Goal: Communication & Community: Answer question/provide support

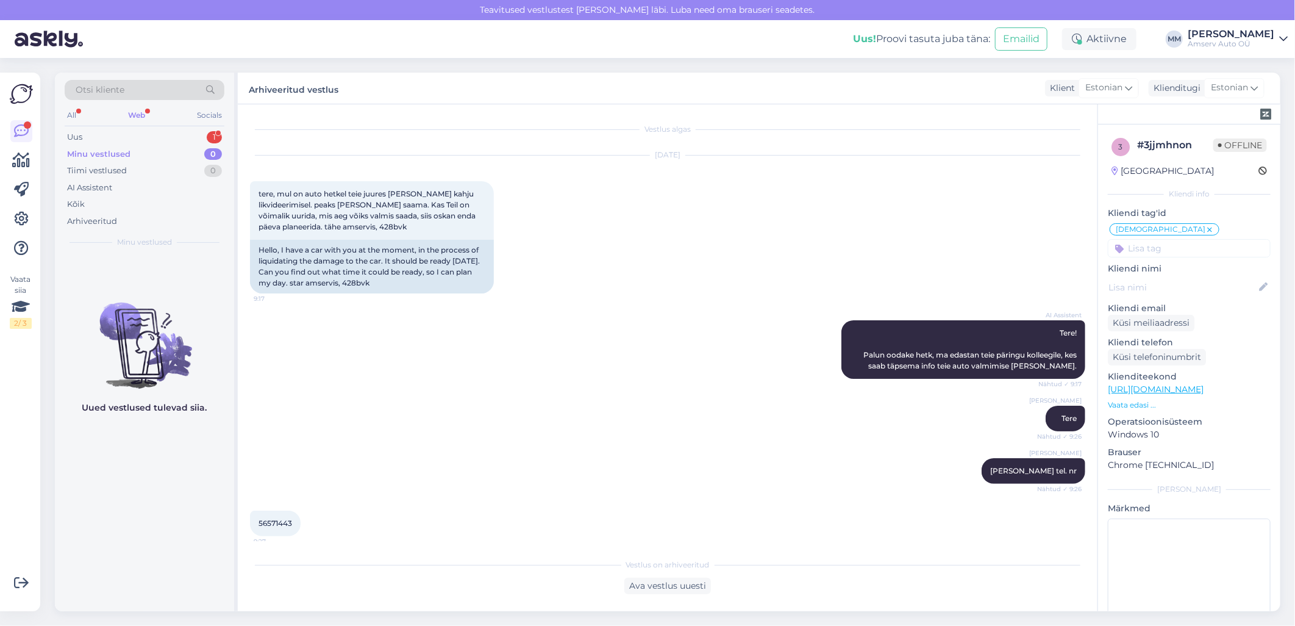
scroll to position [1184, 0]
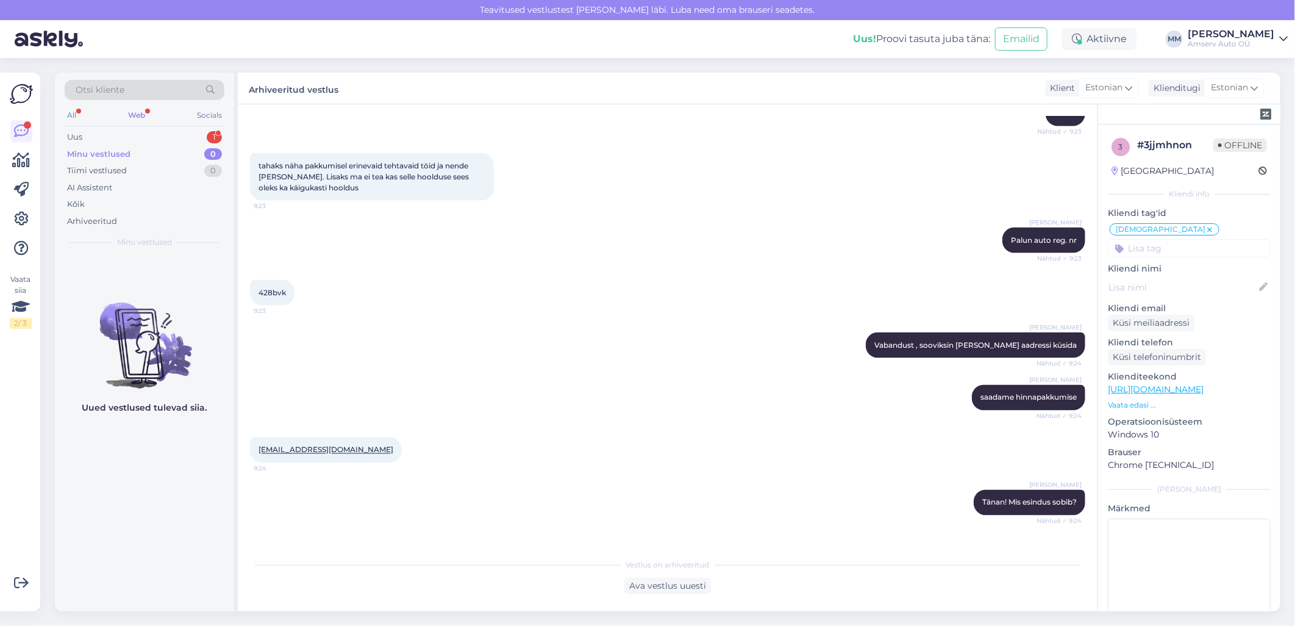
click at [138, 110] on div "Web" at bounding box center [137, 115] width 22 height 16
click at [132, 133] on div "Uus 1" at bounding box center [145, 137] width 160 height 17
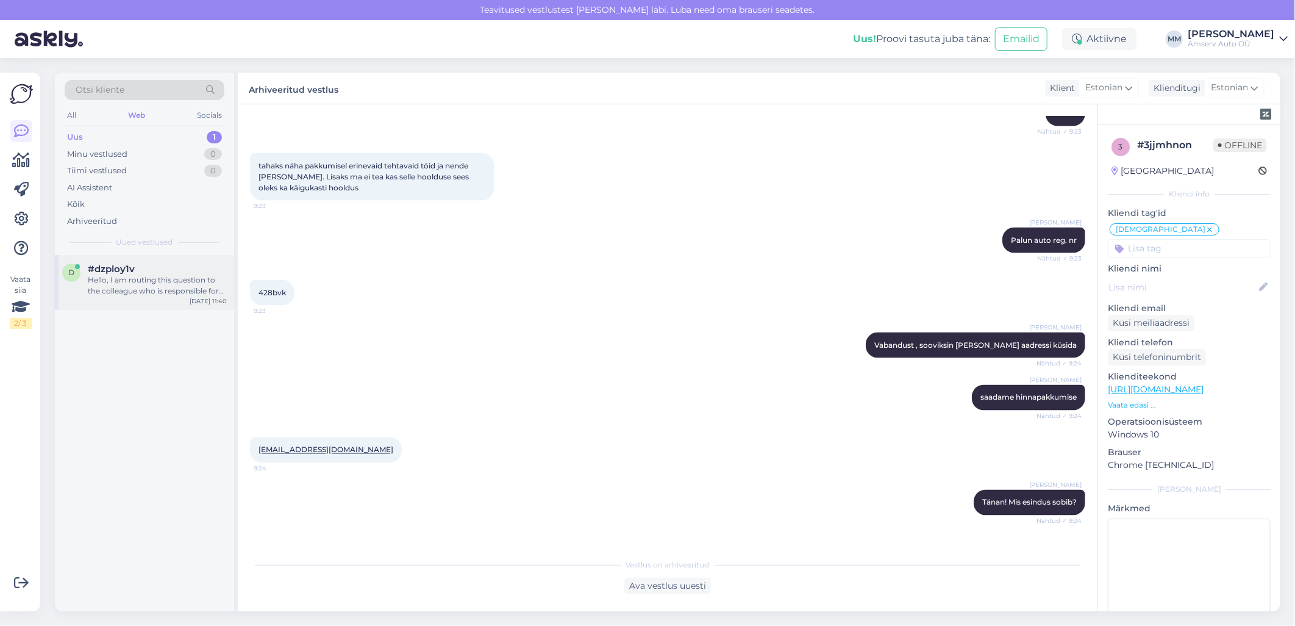
click at [117, 271] on span "#dzploy1v" at bounding box center [111, 268] width 47 height 11
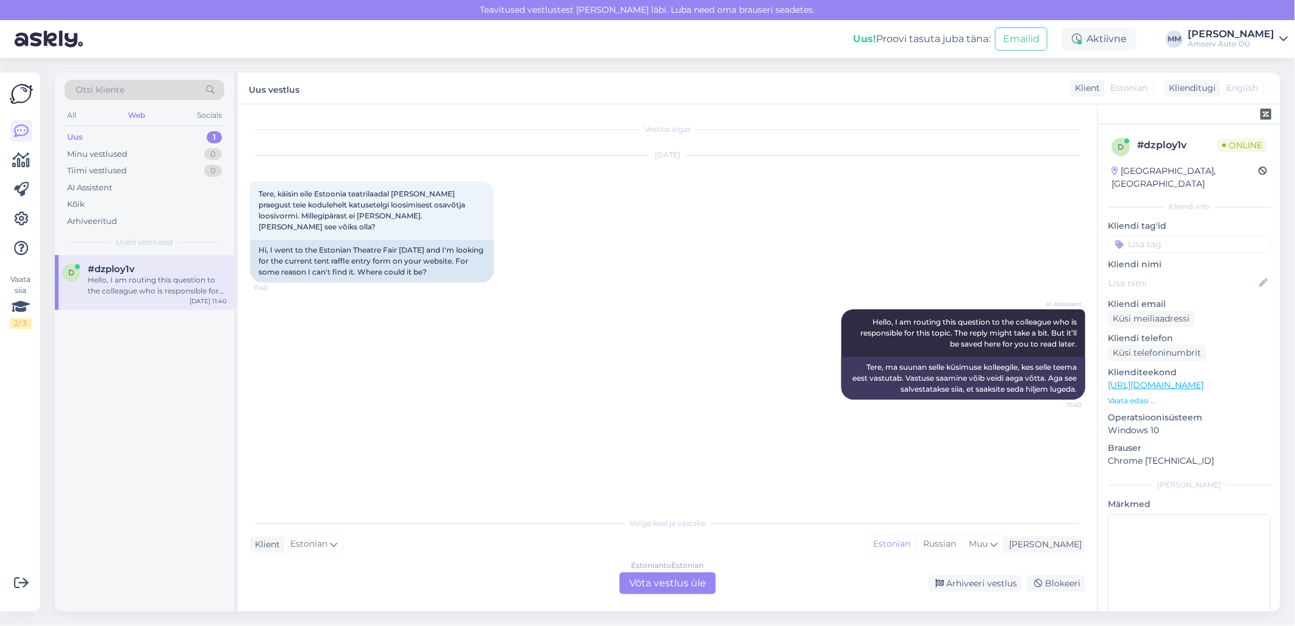
click at [667, 577] on div "Estonian to Estonian Võta vestlus üle" at bounding box center [668, 583] width 96 height 22
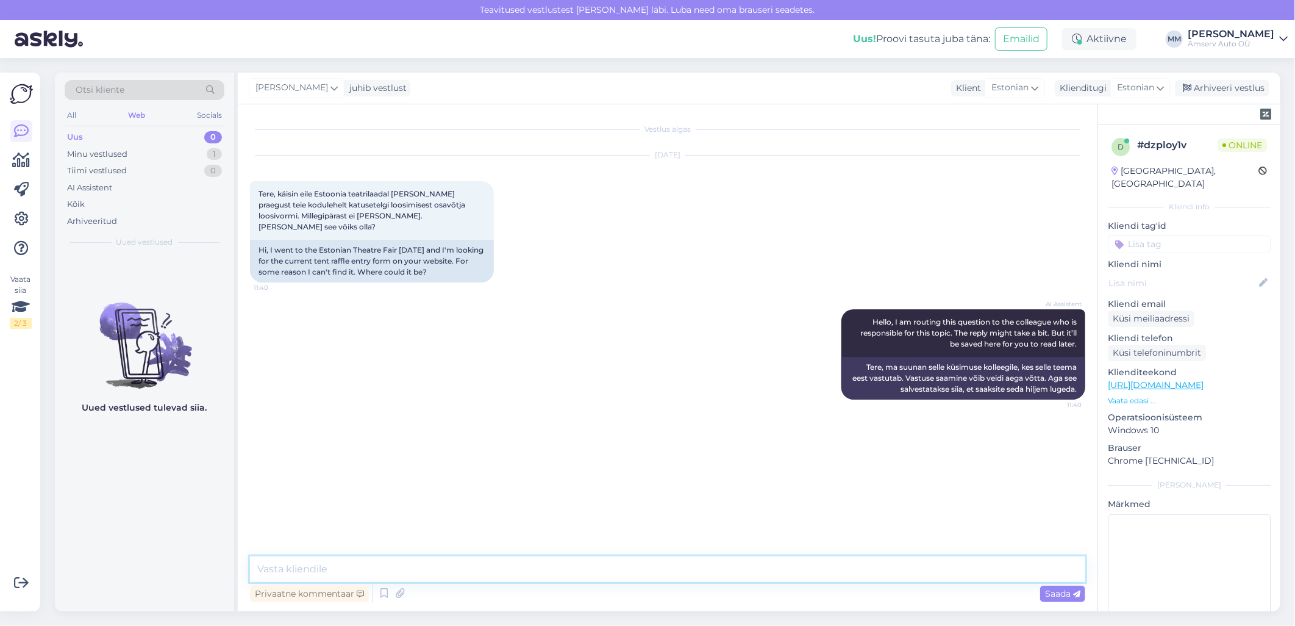
click at [393, 571] on textarea at bounding box center [667, 569] width 835 height 26
type textarea "t"
type textarea "Tere"
type textarea "ü"
type textarea "üks hetk, palun"
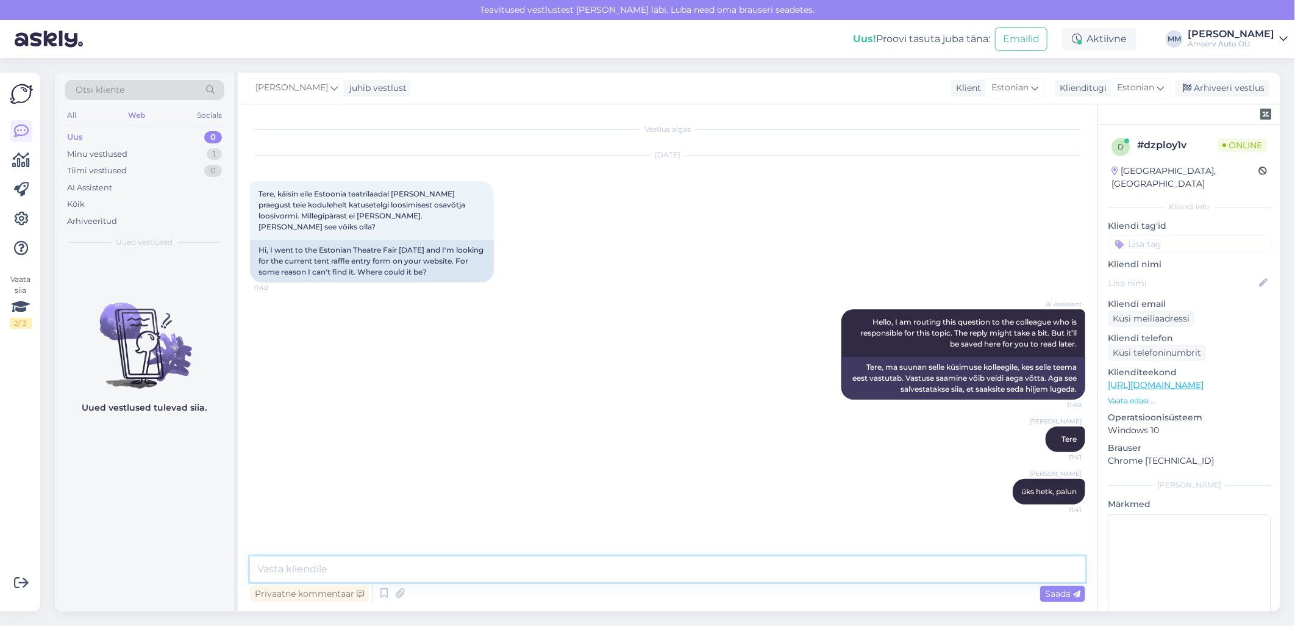
drag, startPoint x: 915, startPoint y: 570, endPoint x: 906, endPoint y: 567, distance: 8.9
click at [915, 570] on textarea at bounding box center [667, 569] width 835 height 26
paste textarea "[URL][DOMAIN_NAME]"
type textarea "[URL][DOMAIN_NAME]"
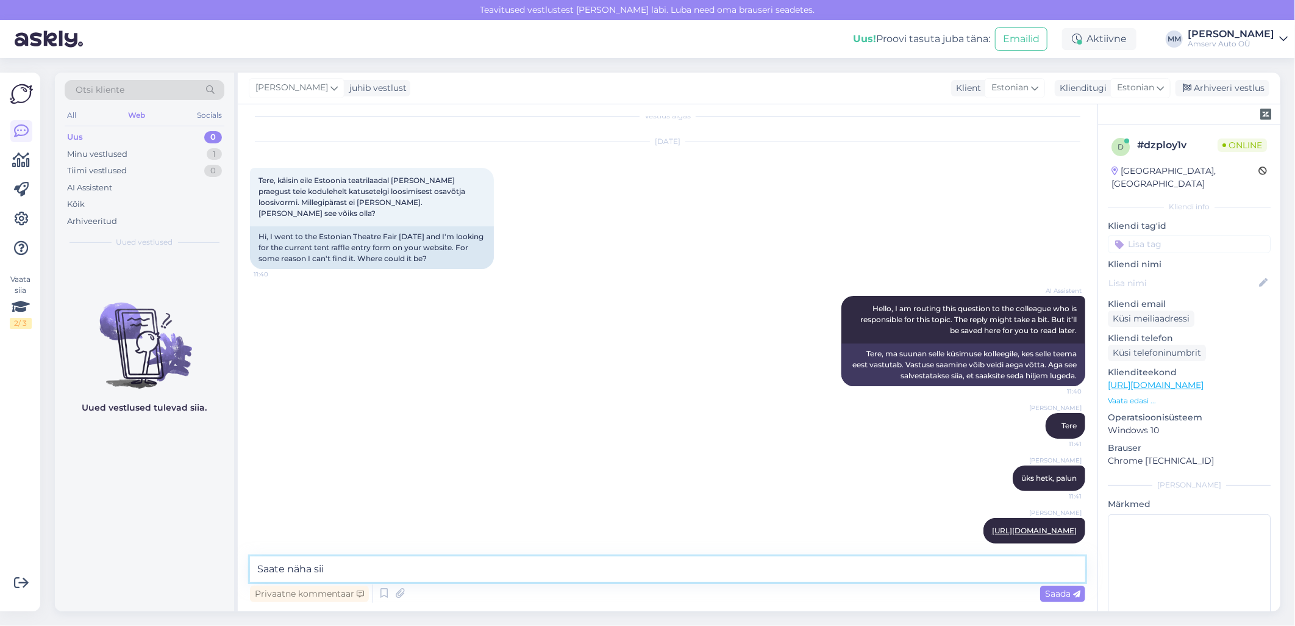
type textarea "Saate näha siit"
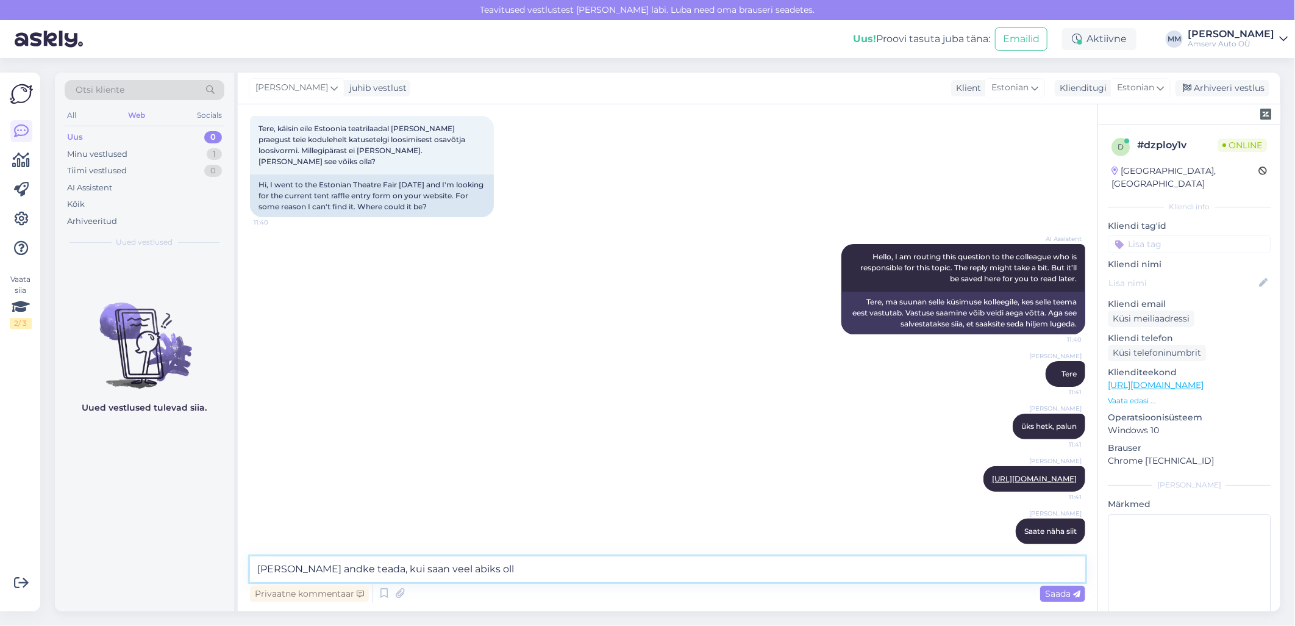
type textarea "[PERSON_NAME] andke teada, kui saan veel abiks olla"
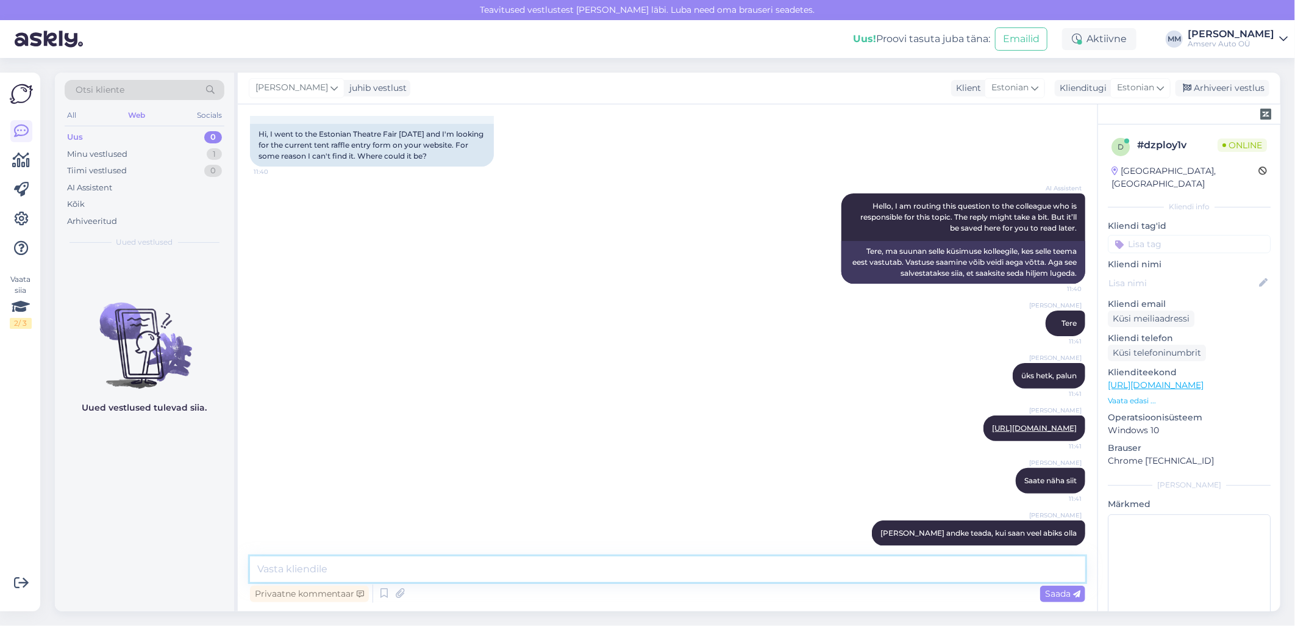
scroll to position [118, 0]
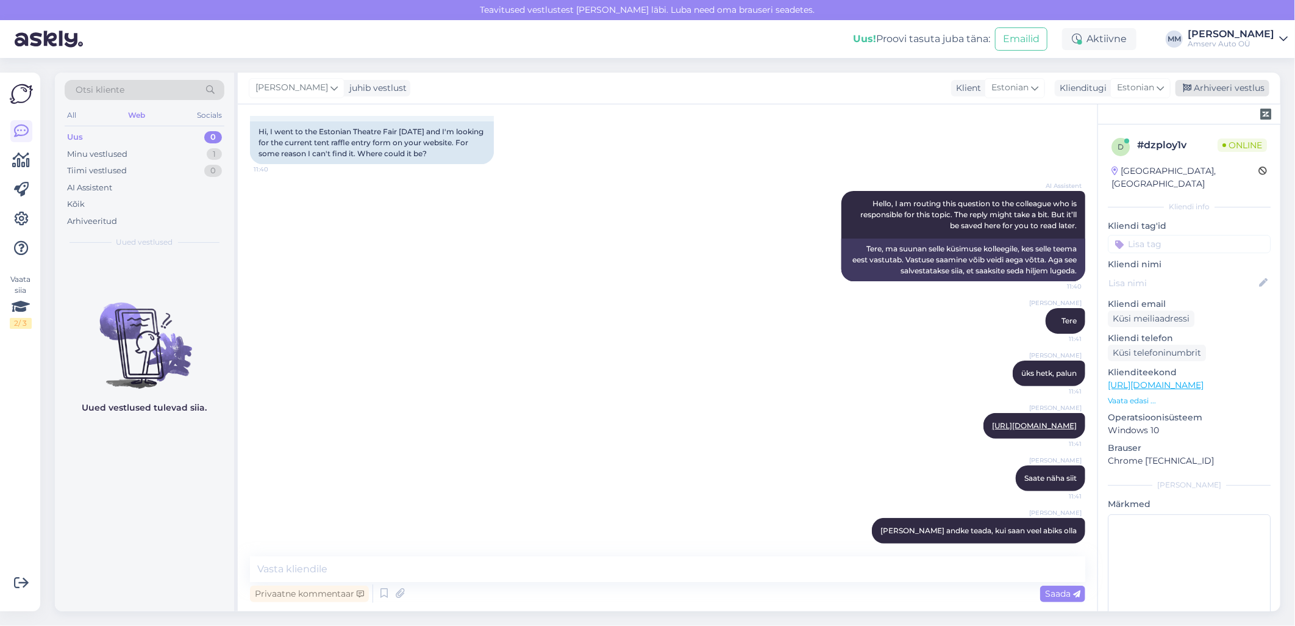
click at [1212, 88] on div "Arhiveeri vestlus" at bounding box center [1223, 88] width 94 height 16
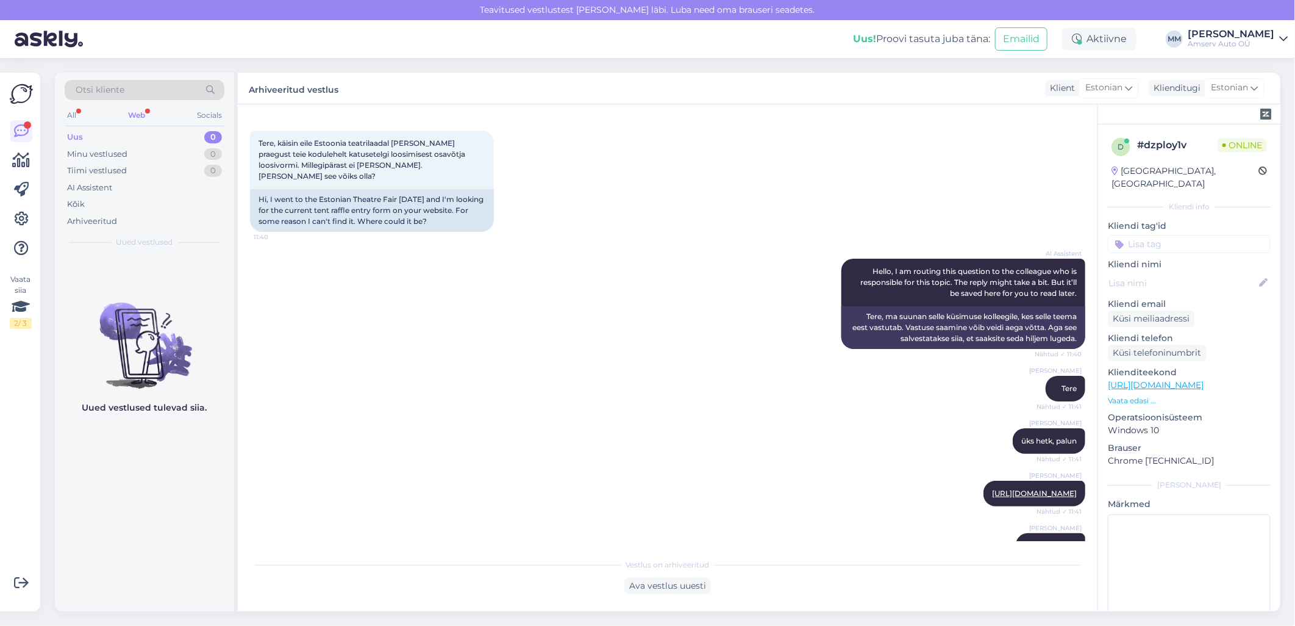
scroll to position [248, 0]
